Goal: Transaction & Acquisition: Book appointment/travel/reservation

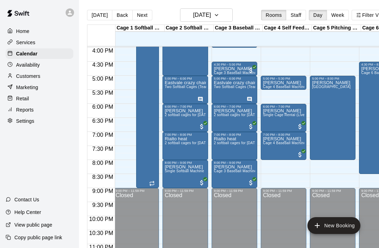
scroll to position [0, 1]
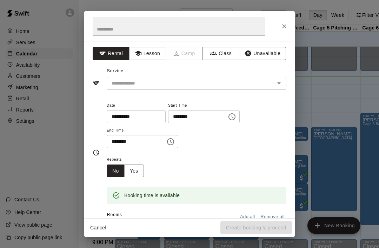
click at [289, 18] on div at bounding box center [189, 26] width 210 height 30
click at [288, 22] on button "Close" at bounding box center [284, 26] width 13 height 13
click at [115, 28] on input "text" at bounding box center [179, 26] width 173 height 19
type input "*****"
click at [191, 81] on input "text" at bounding box center [186, 83] width 155 height 9
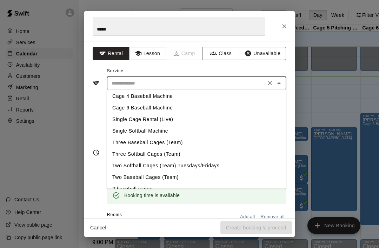
click at [151, 96] on li "Cage 4 Baseball Machine" at bounding box center [197, 96] width 180 height 12
type input "**********"
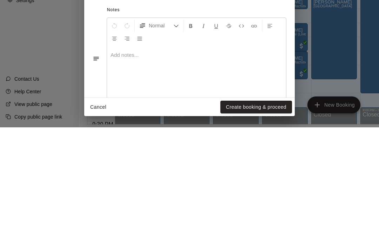
click at [239, 221] on button "Create booking & proceed" at bounding box center [256, 227] width 72 height 13
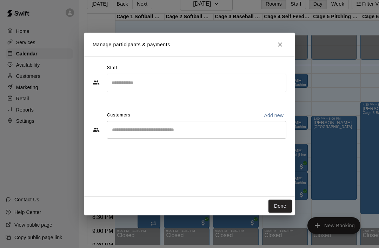
click at [282, 213] on button "Done" at bounding box center [279, 206] width 23 height 13
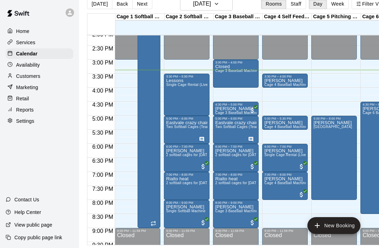
scroll to position [34, 0]
click at [229, 64] on div "Closed Cage 3 Baseball Machine" at bounding box center [235, 188] width 41 height 248
click at [217, 86] on button "delete" at bounding box center [222, 83] width 14 height 14
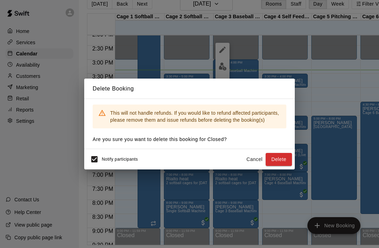
click at [282, 160] on button "Delete" at bounding box center [279, 159] width 26 height 13
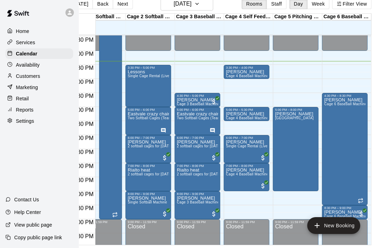
scroll to position [34, 20]
